Goal: Information Seeking & Learning: Learn about a topic

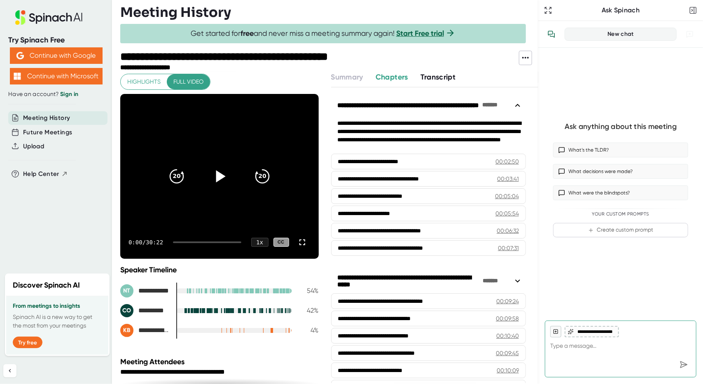
click at [216, 177] on icon at bounding box center [220, 176] width 9 height 12
click at [252, 174] on icon "20" at bounding box center [262, 176] width 21 height 21
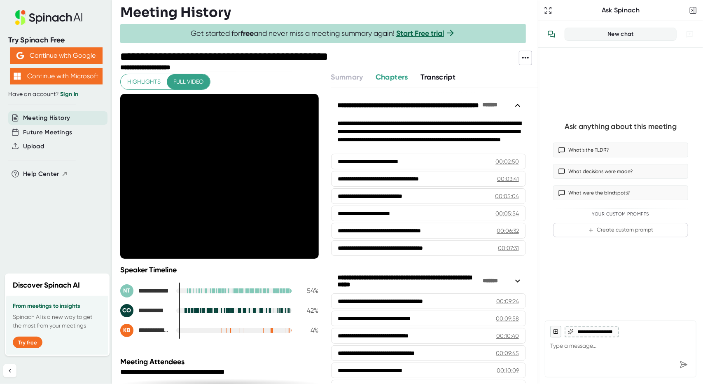
click at [252, 174] on icon "20" at bounding box center [262, 176] width 21 height 21
click at [252, 176] on icon "20" at bounding box center [262, 176] width 21 height 21
click at [252, 178] on icon "20" at bounding box center [262, 176] width 21 height 21
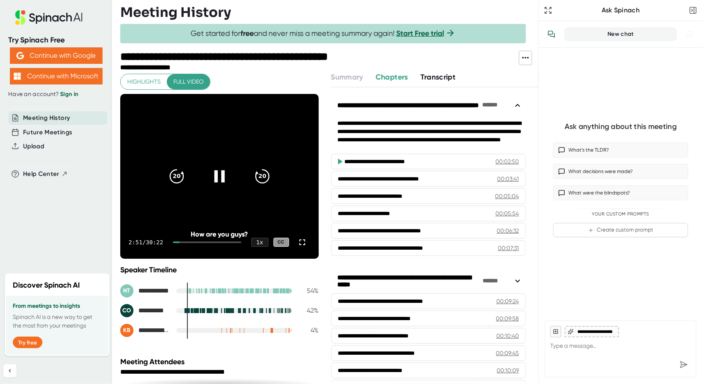
click at [243, 215] on video at bounding box center [219, 176] width 198 height 165
click at [216, 173] on icon at bounding box center [220, 176] width 9 height 12
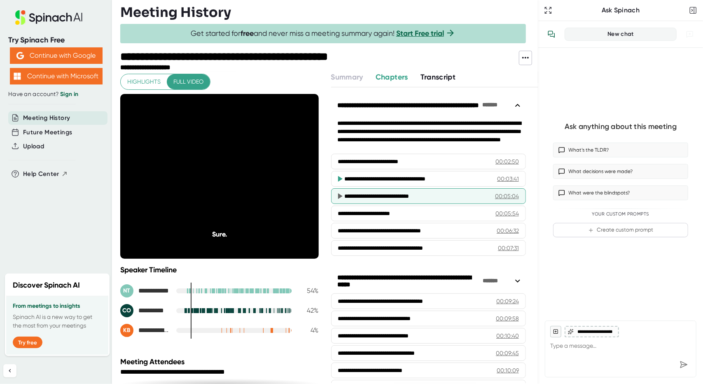
click at [393, 194] on div "**********" at bounding box center [419, 196] width 148 height 8
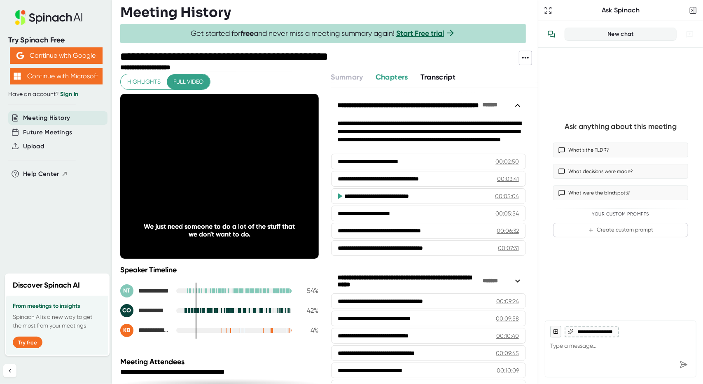
click at [420, 77] on span "Transcript" at bounding box center [437, 76] width 35 height 9
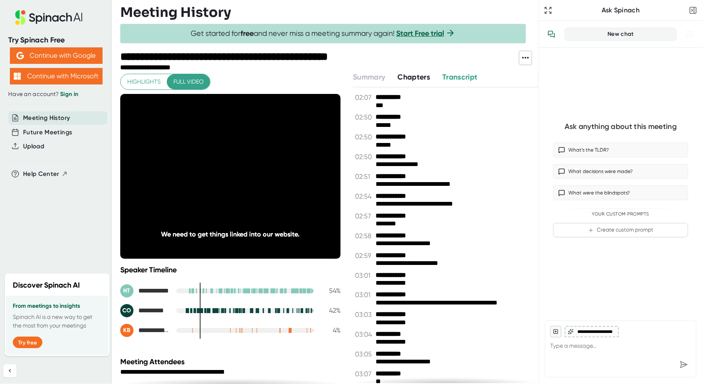
click at [454, 77] on span "Transcript" at bounding box center [459, 76] width 35 height 9
click at [409, 79] on span "Chapters" at bounding box center [413, 76] width 33 height 9
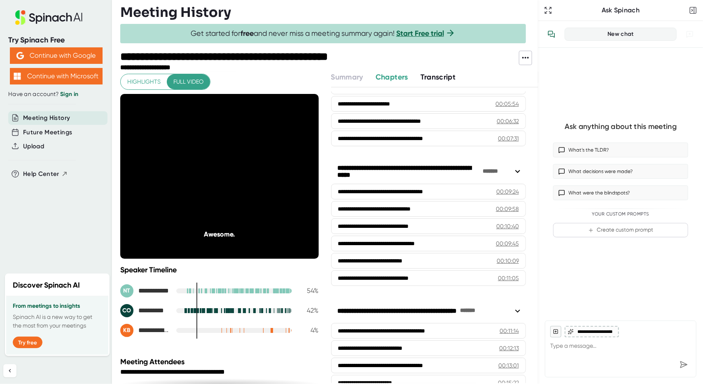
scroll to position [110, 0]
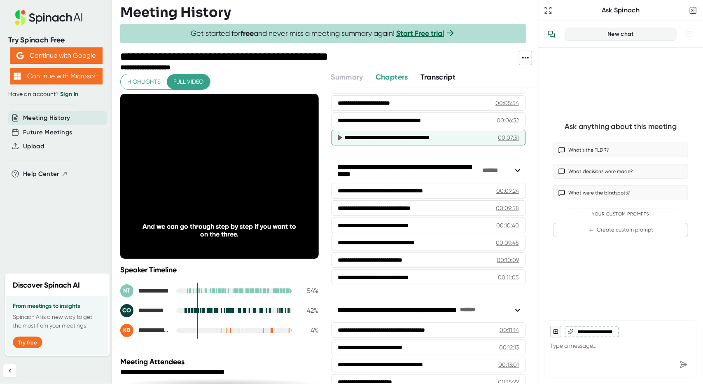
click at [398, 136] on div "**********" at bounding box center [420, 137] width 151 height 8
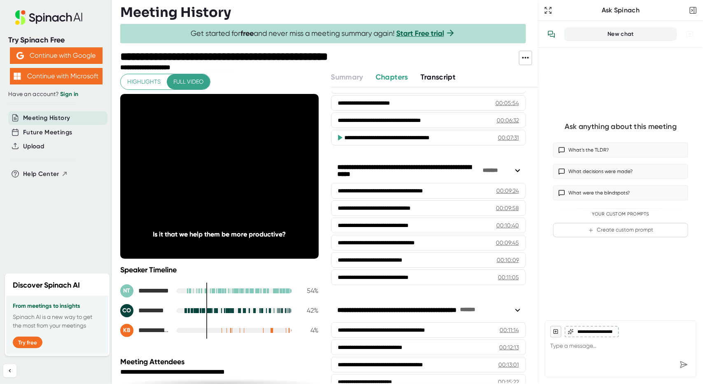
click at [531, 343] on div "**********" at bounding box center [435, 234] width 208 height 295
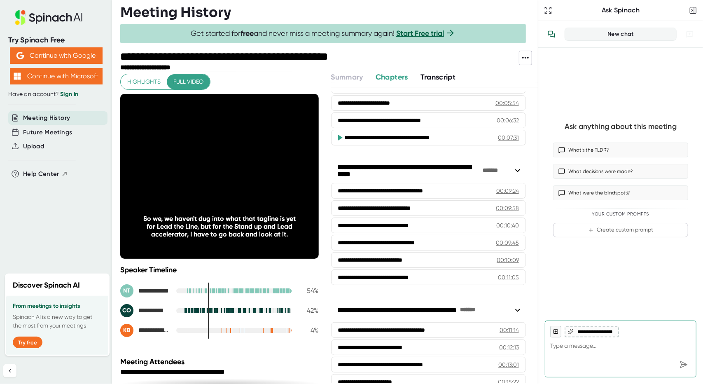
click at [69, 117] on span "Meeting History" at bounding box center [46, 117] width 47 height 9
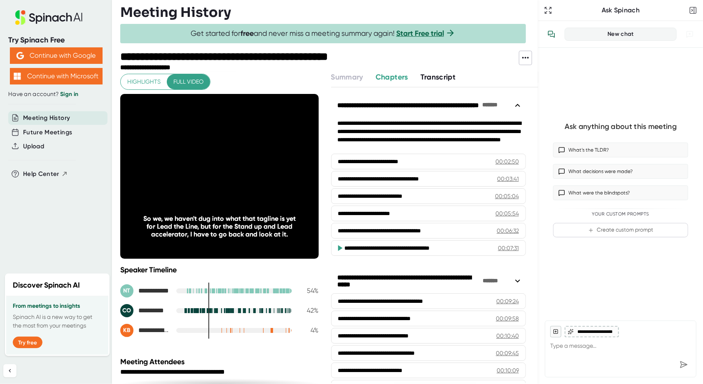
click at [46, 117] on span "Meeting History" at bounding box center [46, 117] width 47 height 9
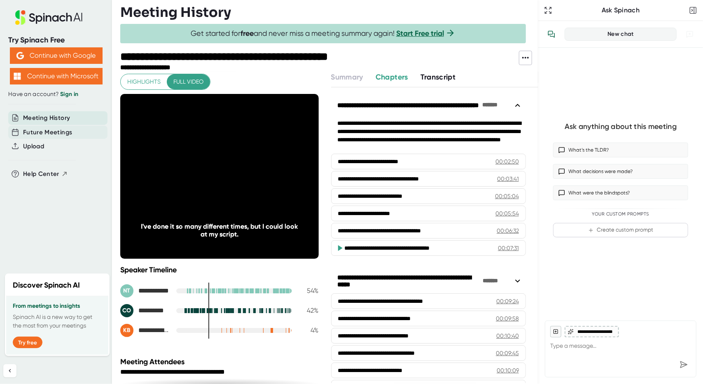
click at [45, 133] on span "Future Meetings" at bounding box center [47, 132] width 49 height 9
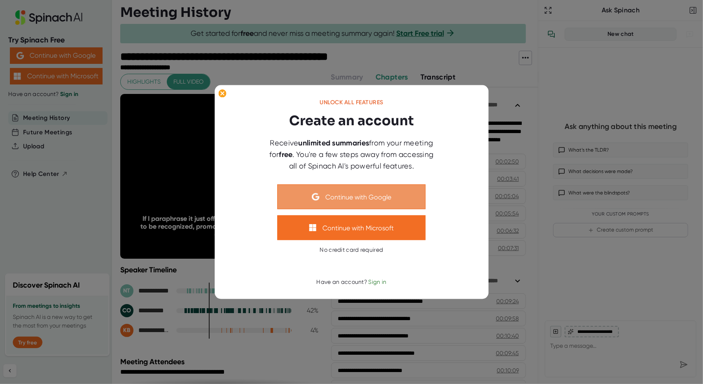
click at [372, 195] on button "Continue with Google" at bounding box center [352, 196] width 148 height 25
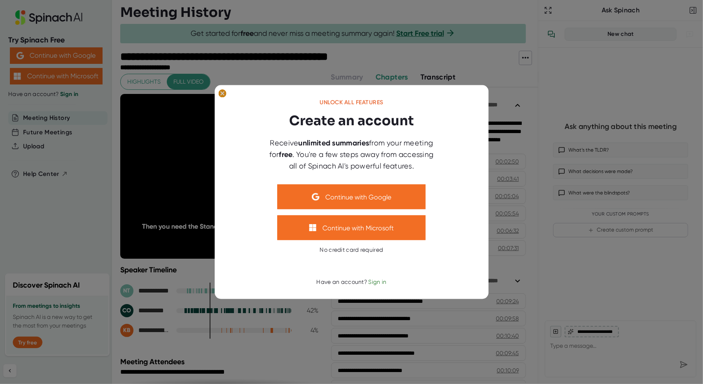
click at [220, 90] on ellipse at bounding box center [222, 93] width 8 height 8
